Goal: Task Accomplishment & Management: Manage account settings

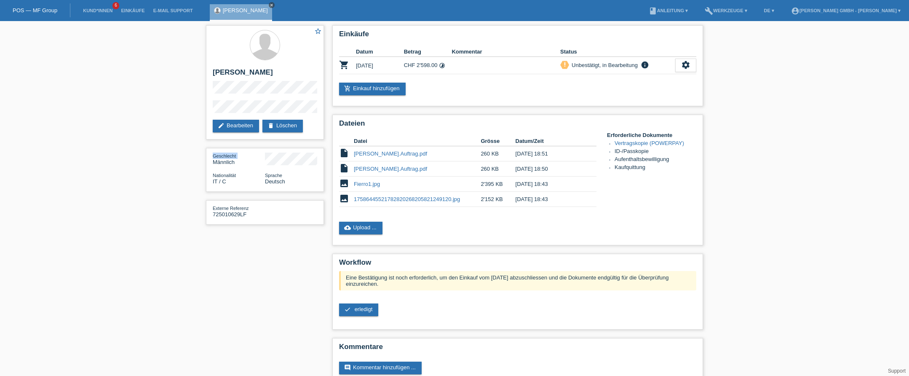
click at [270, 4] on icon "close" at bounding box center [272, 5] width 4 height 4
click at [96, 8] on link "Kund*innen" at bounding box center [98, 10] width 38 height 5
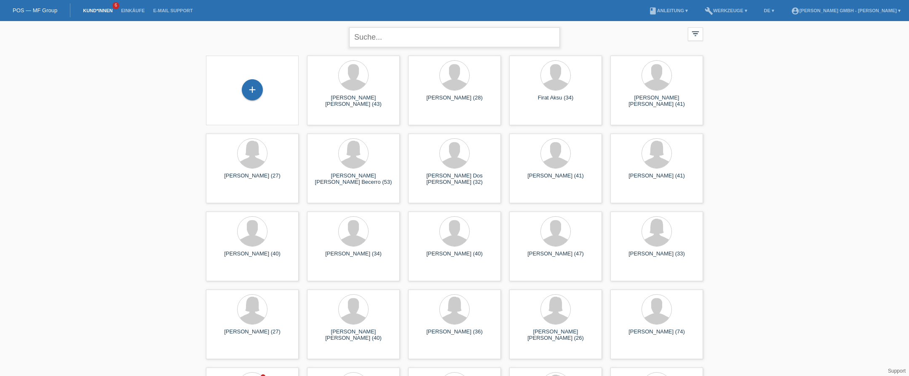
click at [417, 37] on input "text" at bounding box center [454, 37] width 211 height 20
type input "doege"
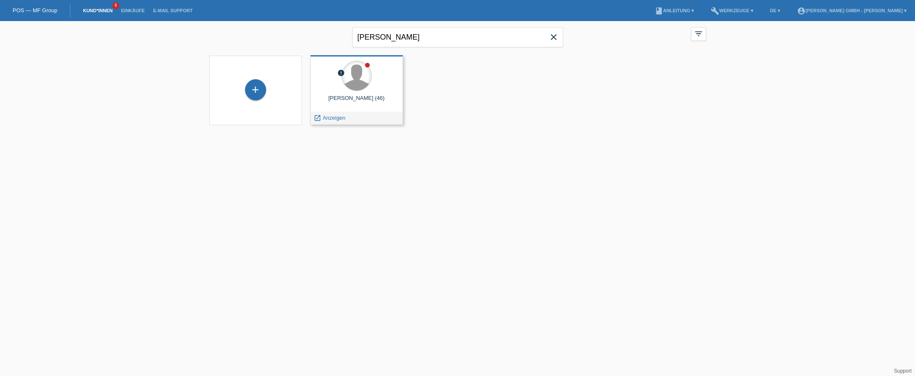
click at [364, 83] on div at bounding box center [356, 75] width 29 height 29
click at [334, 119] on span "Anzeigen" at bounding box center [334, 118] width 23 height 6
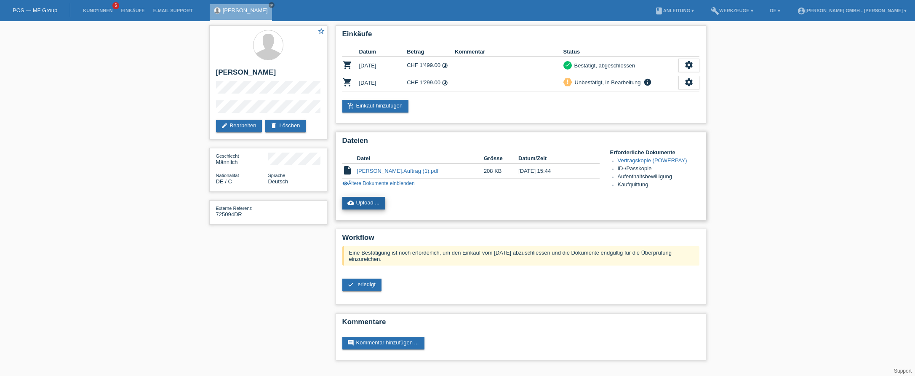
click at [372, 199] on link "cloud_upload Upload ..." at bounding box center [364, 203] width 43 height 13
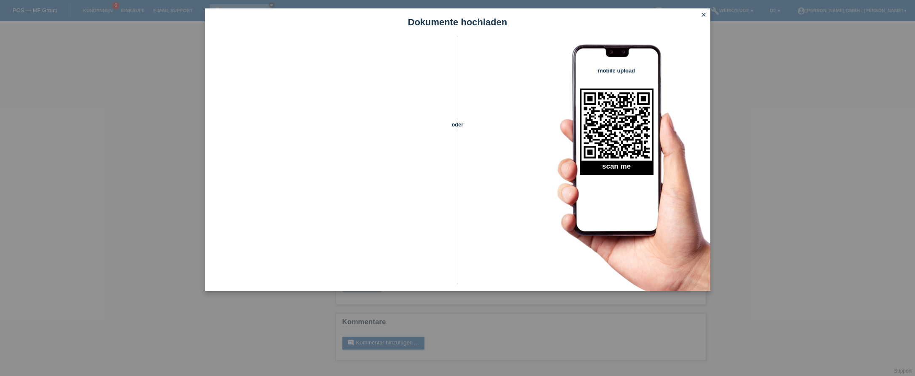
click at [706, 16] on icon "close" at bounding box center [704, 14] width 7 height 7
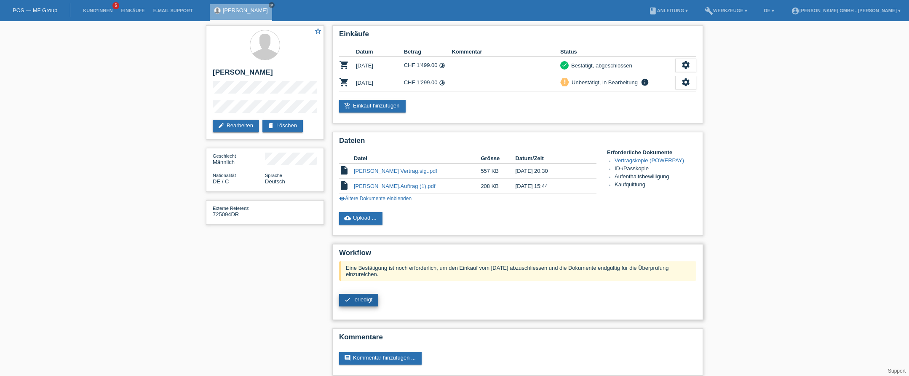
click at [358, 297] on span "erledigt" at bounding box center [364, 299] width 18 height 6
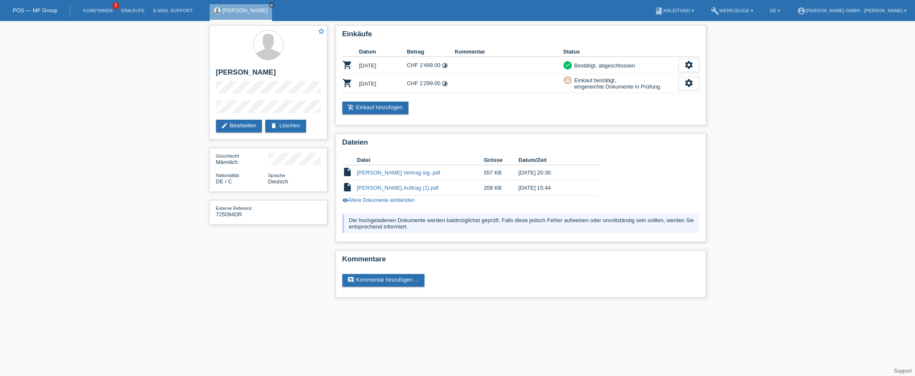
click at [257, 273] on div "star_border [PERSON_NAME] edit Bearbeiten delete Löschen Geschlecht Männlich Na…" at bounding box center [458, 163] width 506 height 285
click at [261, 275] on div "star_border [PERSON_NAME] edit Bearbeiten delete Löschen Geschlecht Männlich Na…" at bounding box center [458, 163] width 506 height 285
click at [270, 3] on icon "close" at bounding box center [272, 5] width 4 height 4
click at [107, 8] on link "Kund*innen" at bounding box center [98, 10] width 38 height 5
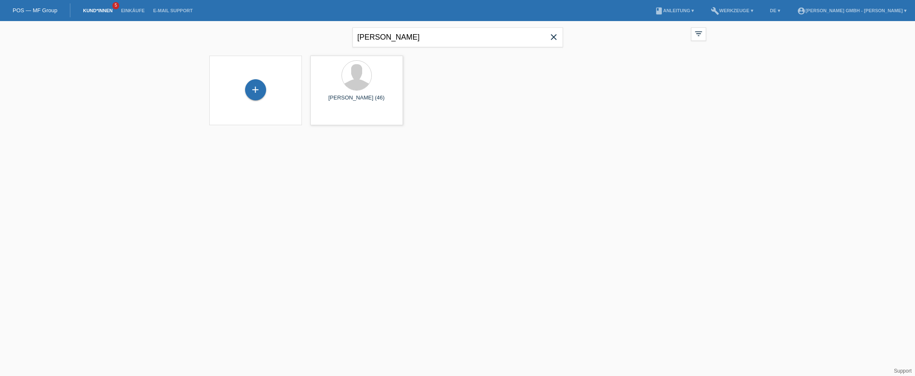
click at [556, 39] on icon "close" at bounding box center [554, 37] width 10 height 10
